Goal: Find specific page/section: Find specific page/section

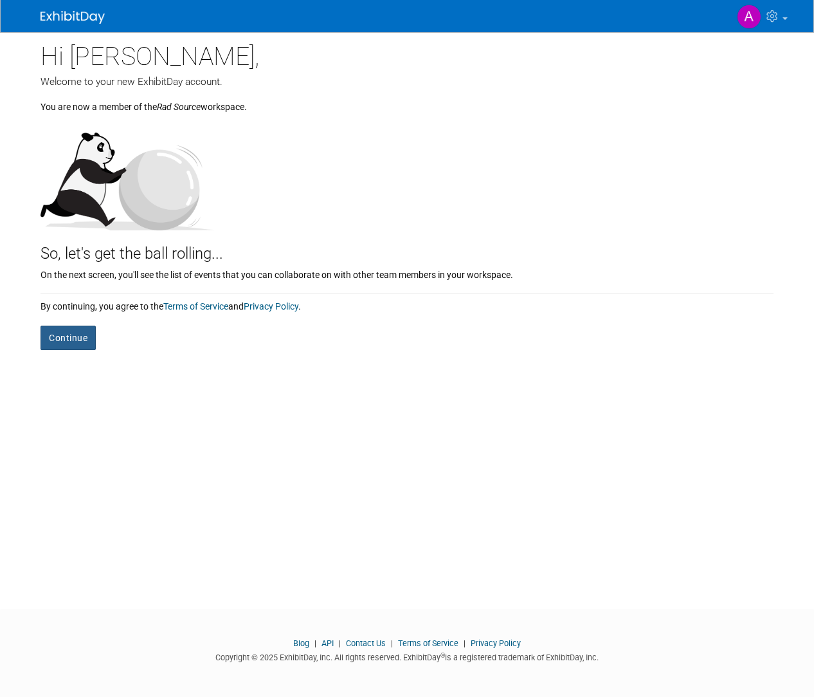
click at [80, 338] on button "Continue" at bounding box center [68, 338] width 55 height 24
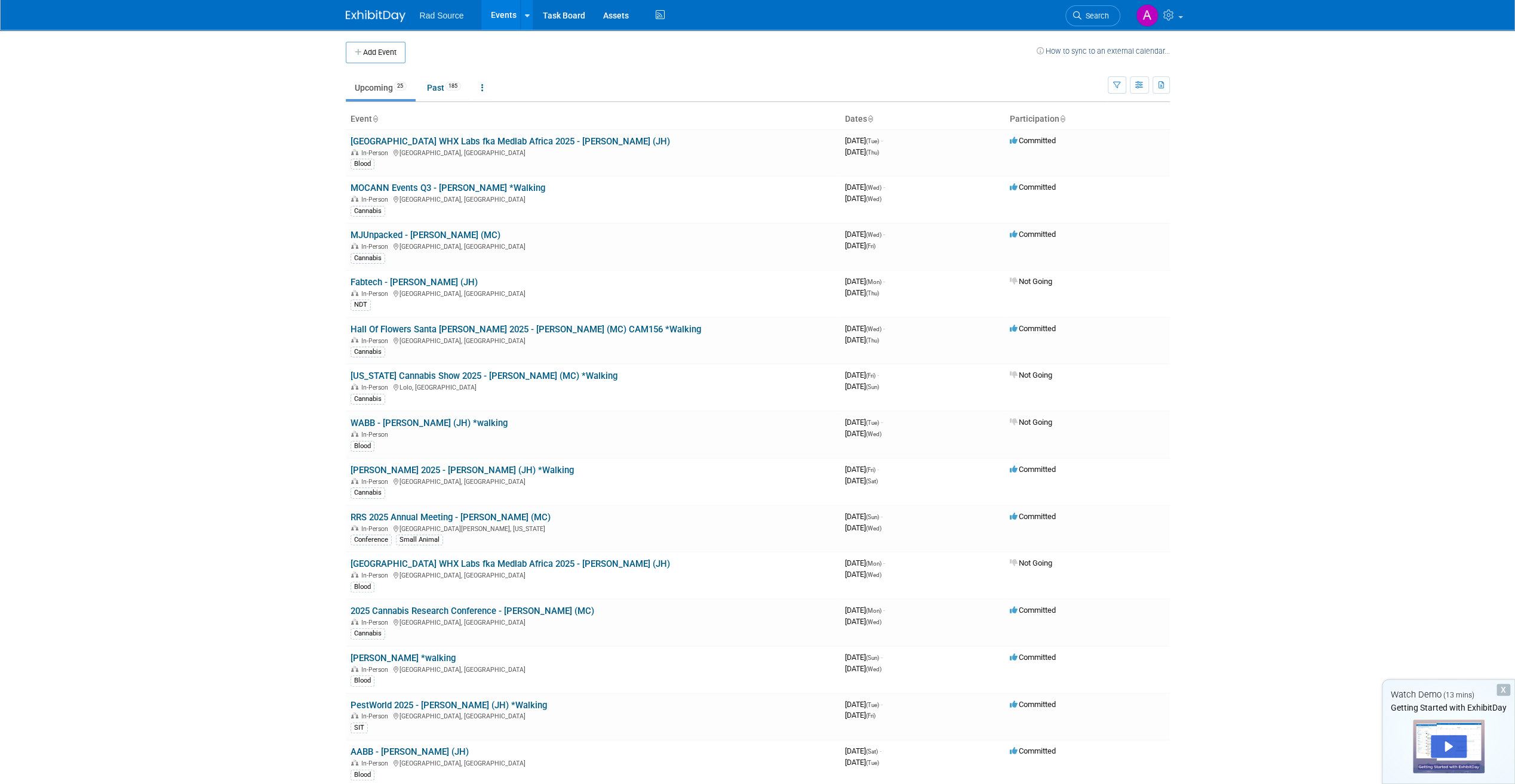
click at [756, 119] on icon at bounding box center [870, 120] width 6 height 7
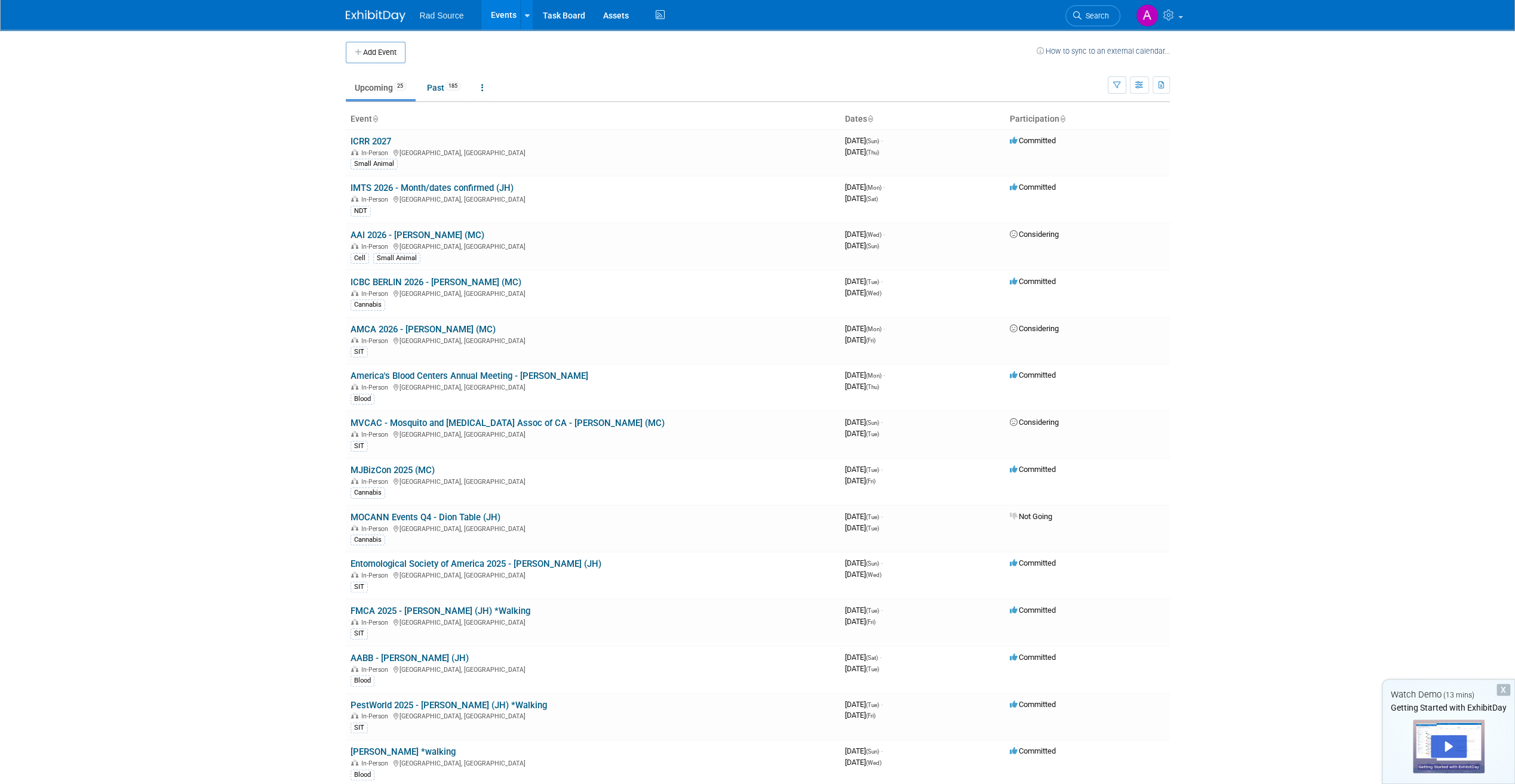
click at [872, 119] on icon at bounding box center [870, 120] width 6 height 7
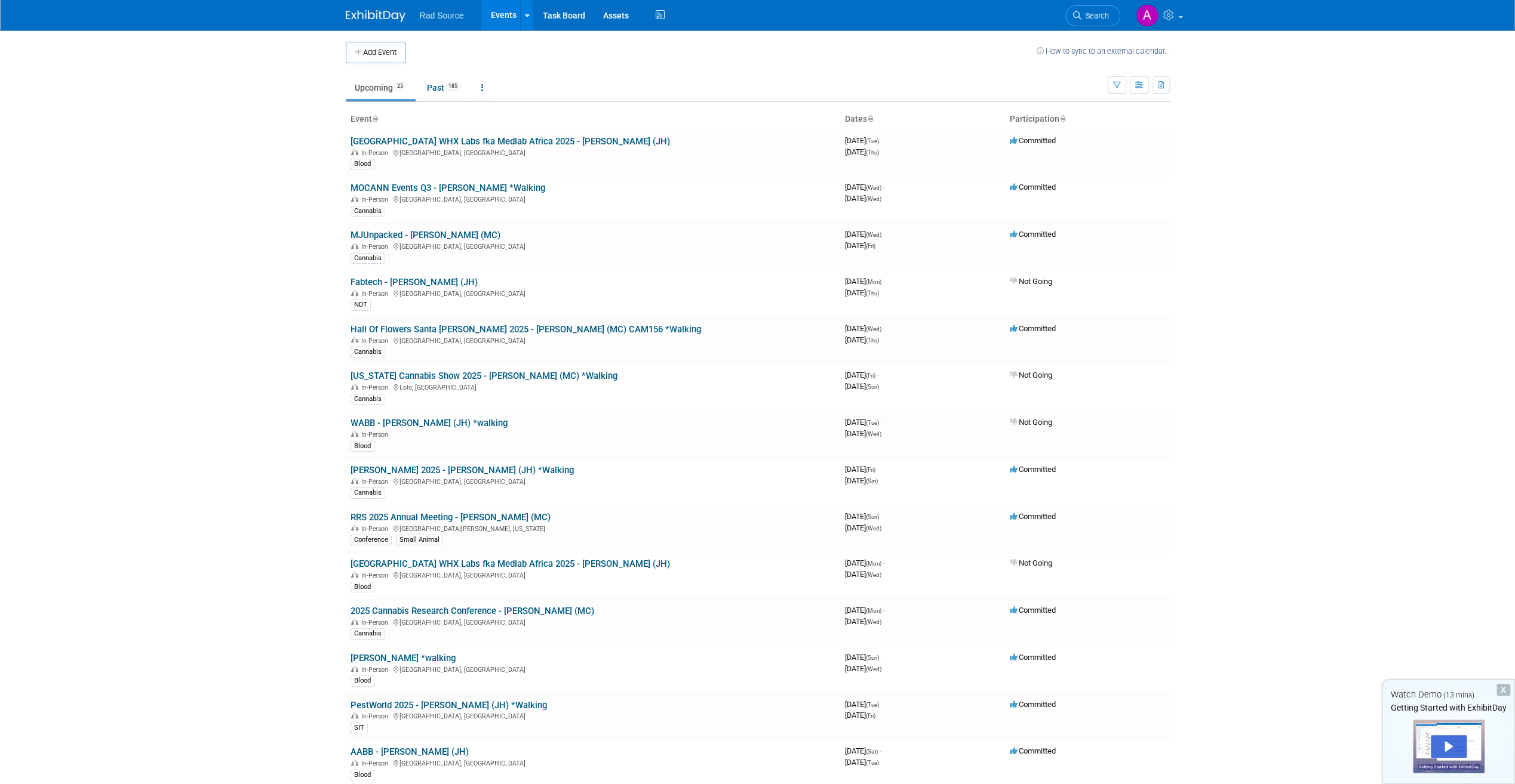
click at [287, 503] on body "Rad Source Events Add Event Bulk Upload Events Shareable Event Boards Task Boar…" at bounding box center [758, 392] width 1515 height 784
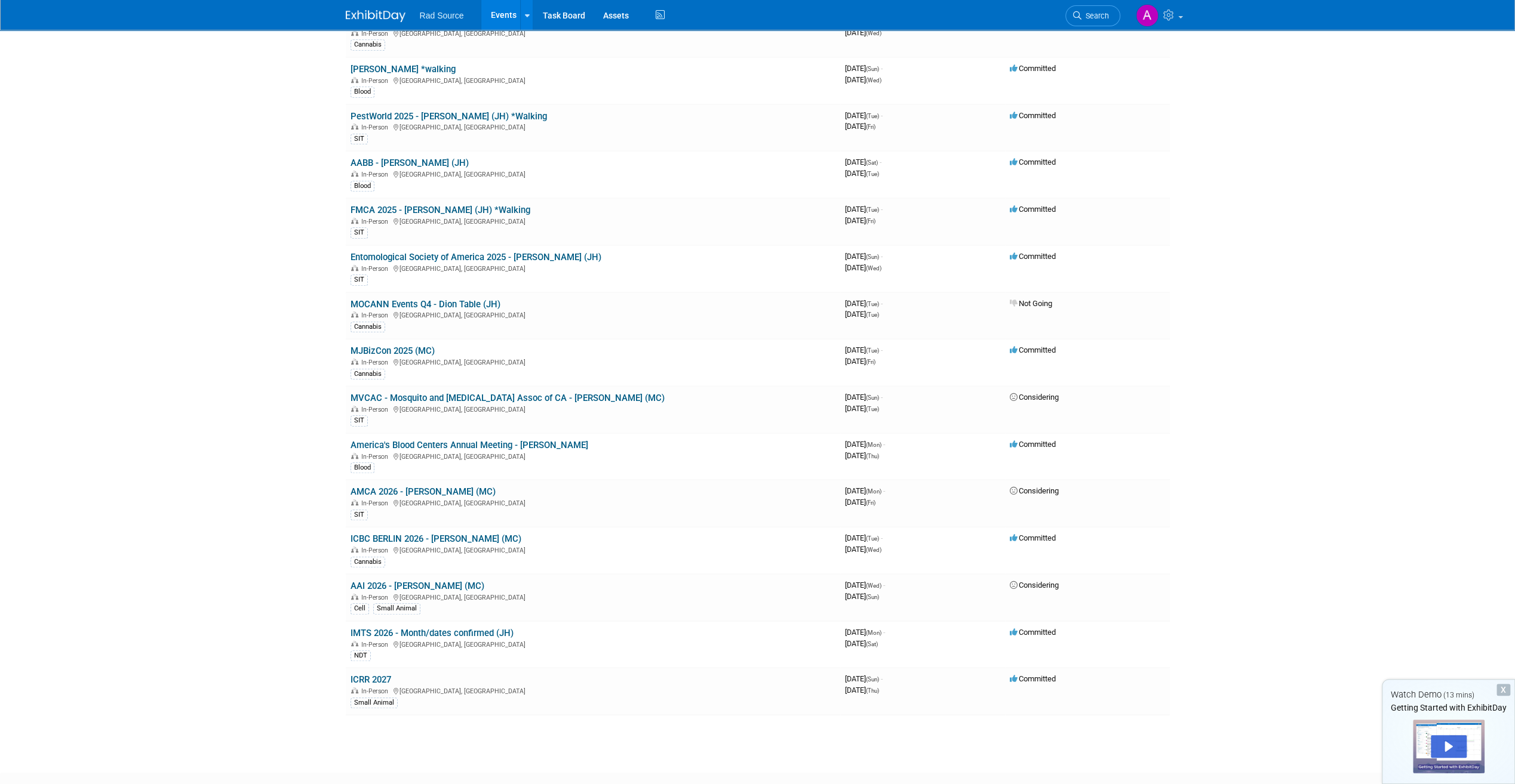
scroll to position [597, 0]
